Goal: Information Seeking & Learning: Understand process/instructions

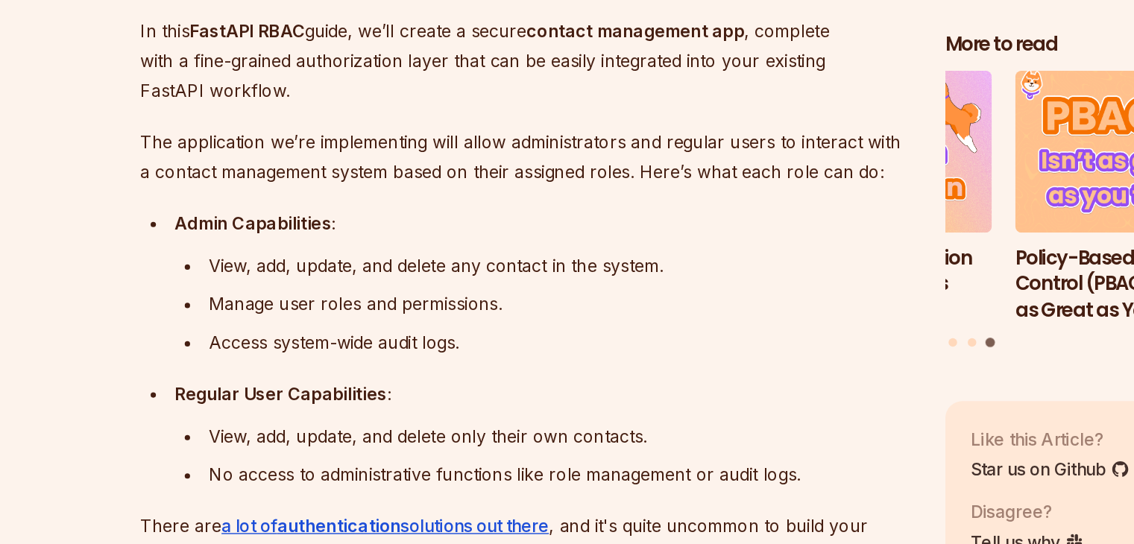
scroll to position [825, 0]
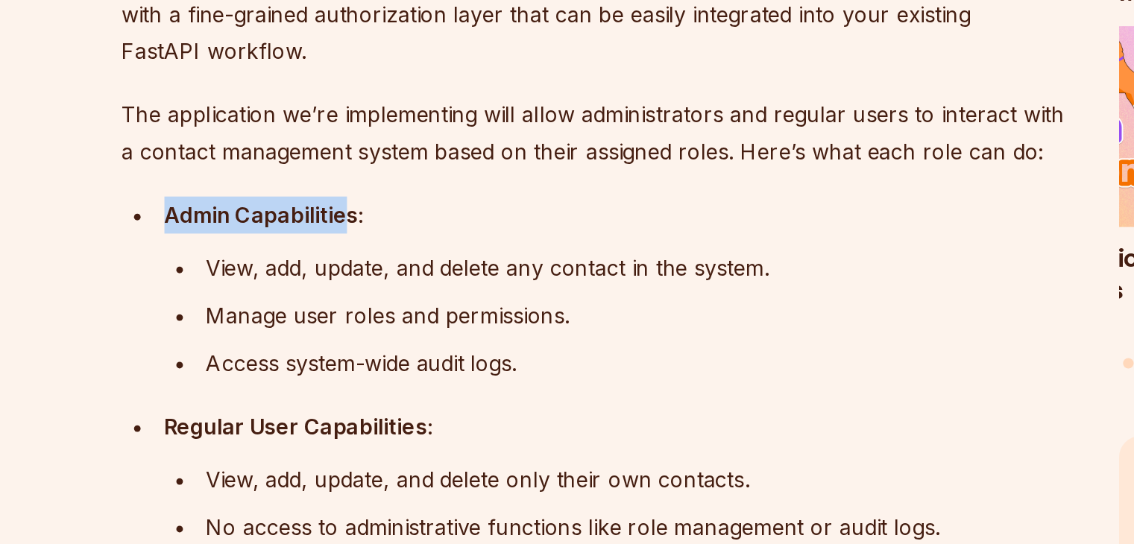
drag, startPoint x: 311, startPoint y: 319, endPoint x: 202, endPoint y: 313, distance: 109.1
click at [202, 313] on ul "Admin Capabilities : View, add, update, and delete any contact in the system. M…" at bounding box center [455, 407] width 538 height 197
click at [307, 345] on div "View, add, update, and delete any contact in the system." at bounding box center [478, 349] width 491 height 21
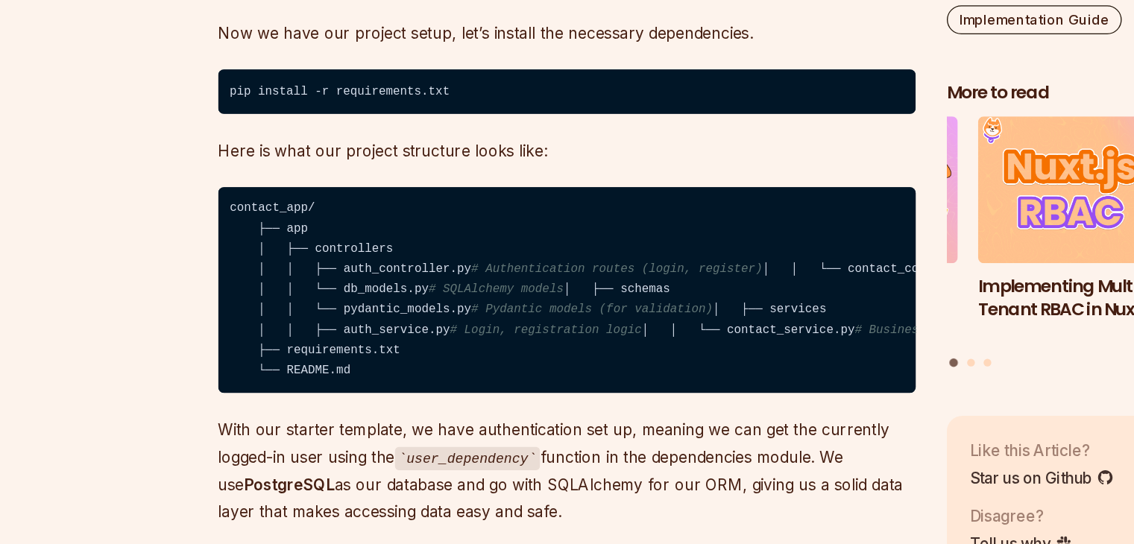
scroll to position [2053, 0]
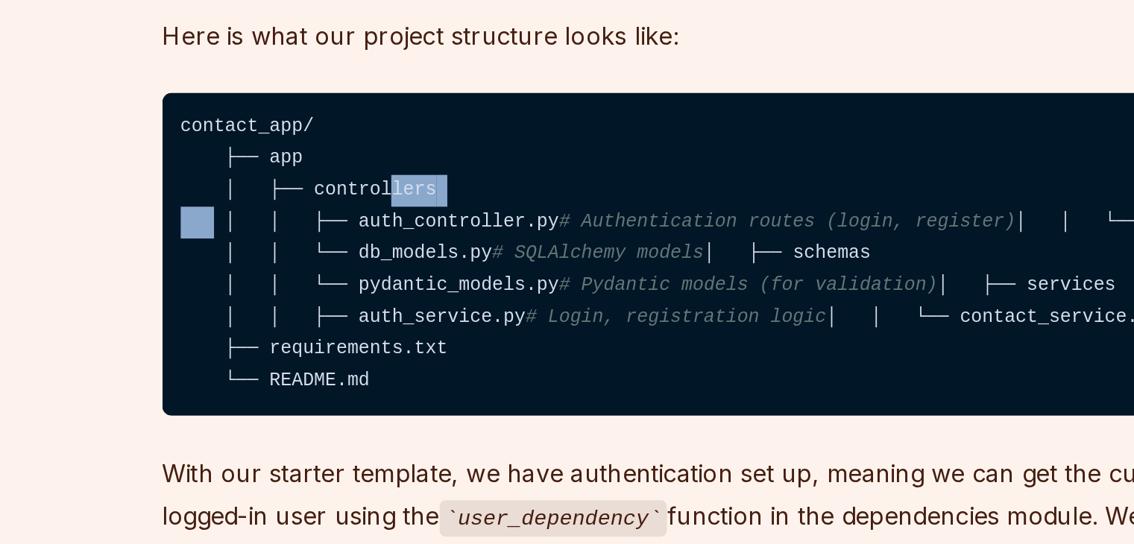
drag, startPoint x: 309, startPoint y: 347, endPoint x: 271, endPoint y: 346, distance: 38.0
click at [271, 346] on code "contact_app/ ├── app │ ├── controllers │ │ ├── auth_controller.py # Authenticat…" at bounding box center [455, 348] width 538 height 160
click at [306, 409] on code "contact_app/ ├── app │ ├── controllers │ │ ├── auth_controller.py # Authenticat…" at bounding box center [455, 348] width 538 height 160
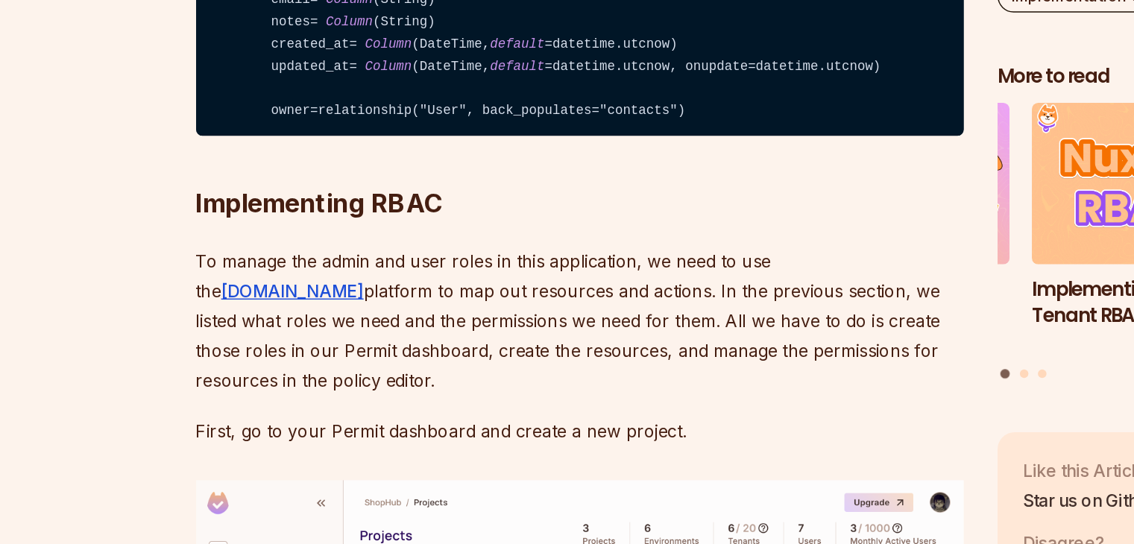
scroll to position [3896, 0]
click at [244, 237] on code "from sqlalchemy import Column , Integer , String, ForeignKey, DateTime from sql…" at bounding box center [455, 47] width 538 height 379
click at [284, 237] on code "from sqlalchemy import Column , Integer , String, ForeignKey, DateTime from sql…" at bounding box center [455, 47] width 538 height 379
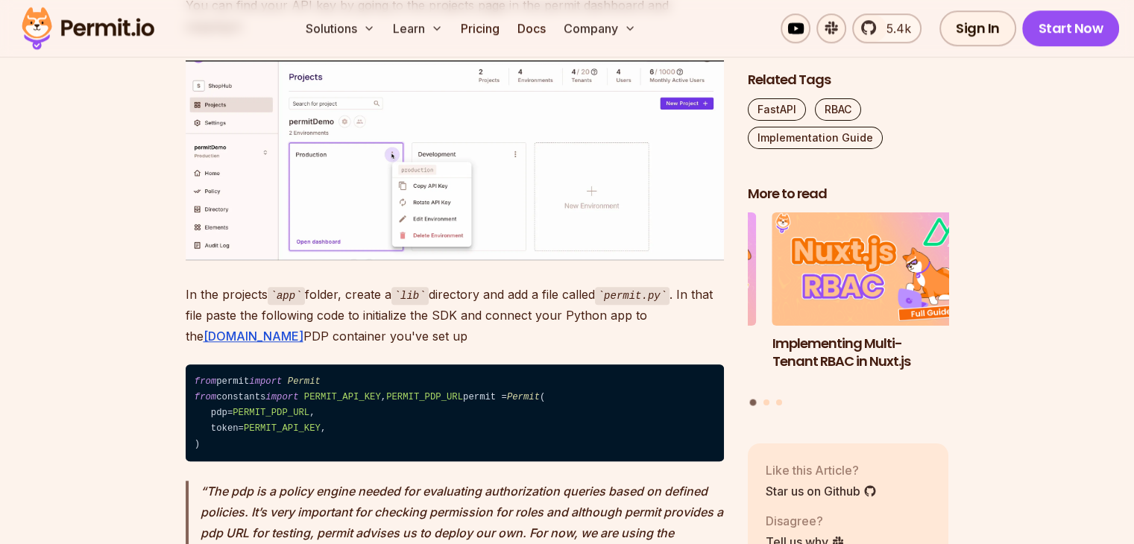
scroll to position [6884, 0]
